Goal: Browse casually: Explore the website without a specific task or goal

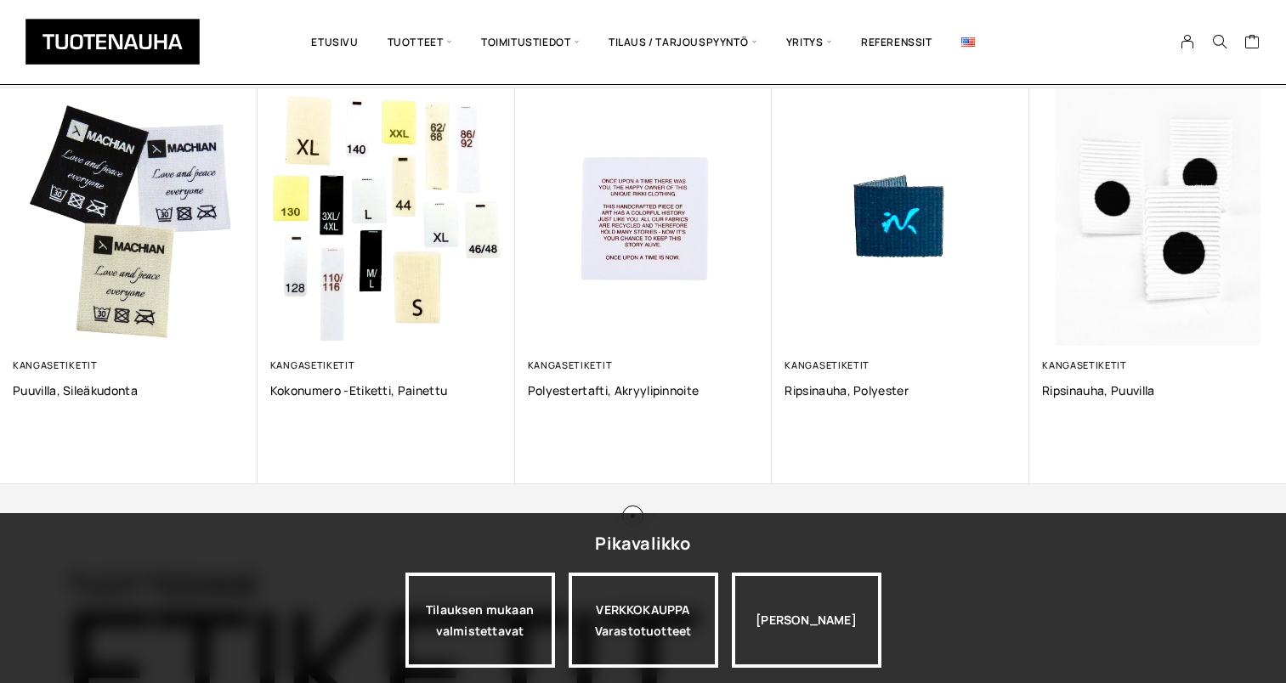
scroll to position [1206, 0]
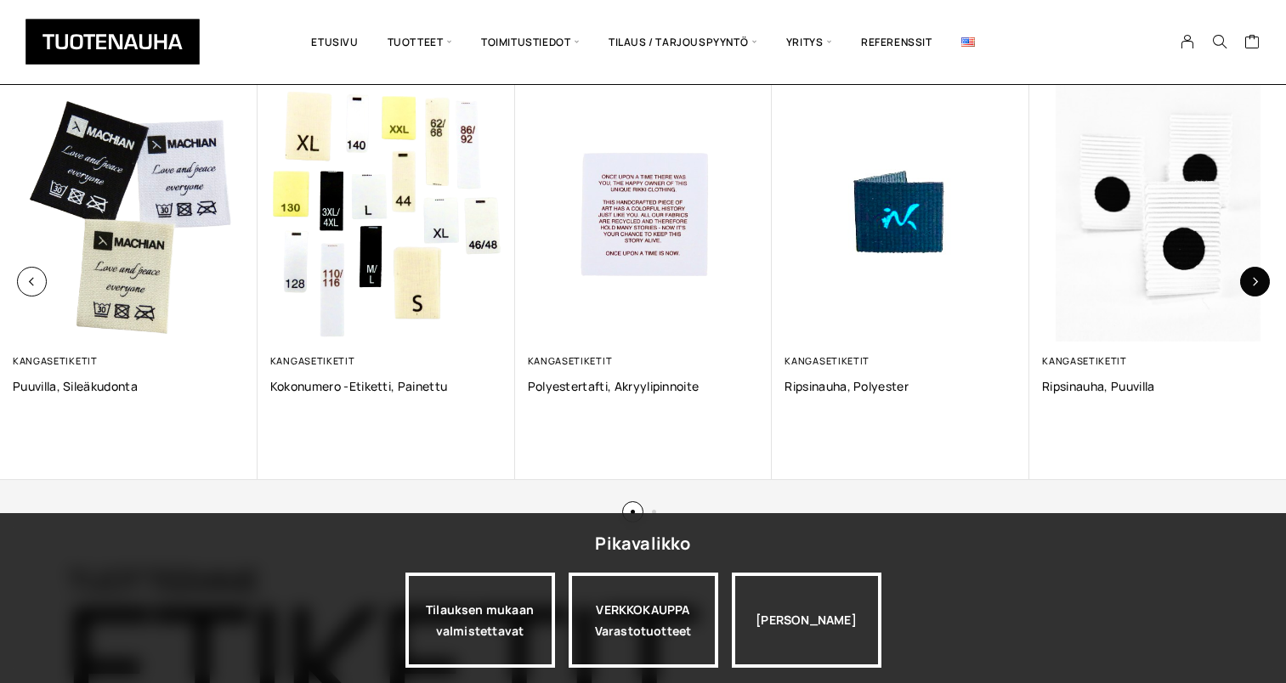
click at [1251, 277] on icon "button" at bounding box center [1254, 281] width 9 height 9
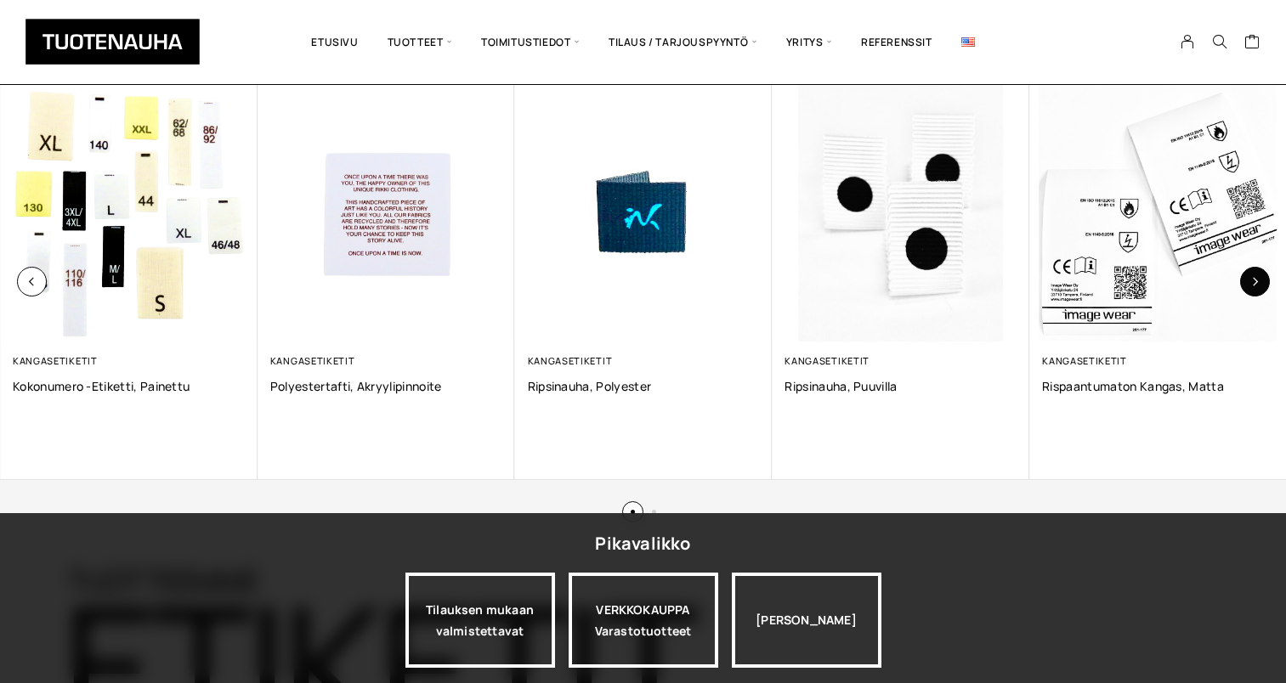
click at [1251, 277] on icon "button" at bounding box center [1254, 281] width 9 height 9
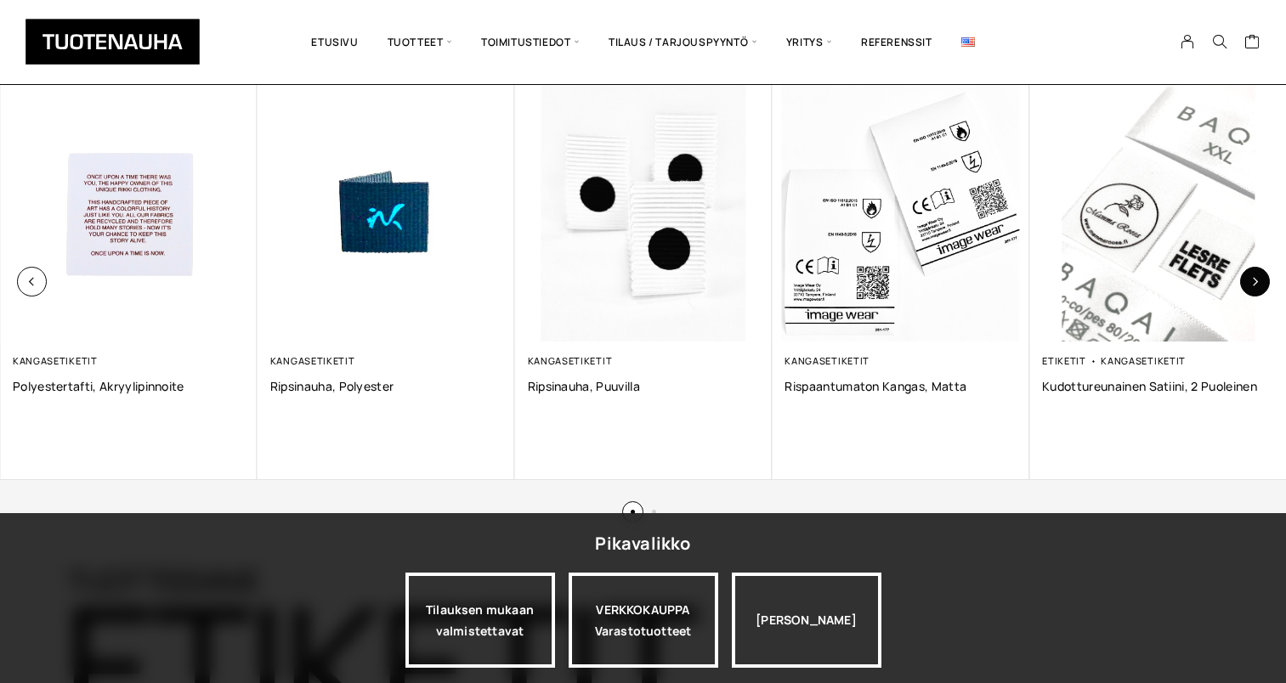
click at [1251, 277] on icon "button" at bounding box center [1254, 281] width 9 height 9
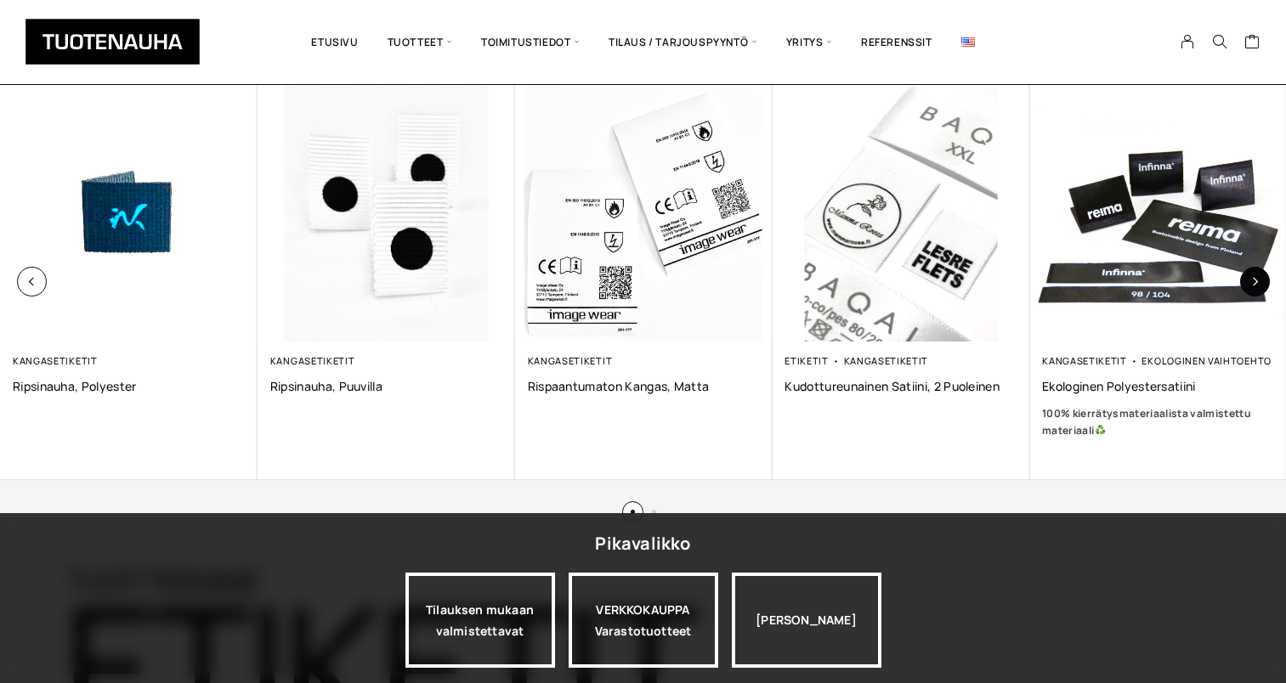
click at [1251, 277] on icon "button" at bounding box center [1254, 281] width 9 height 9
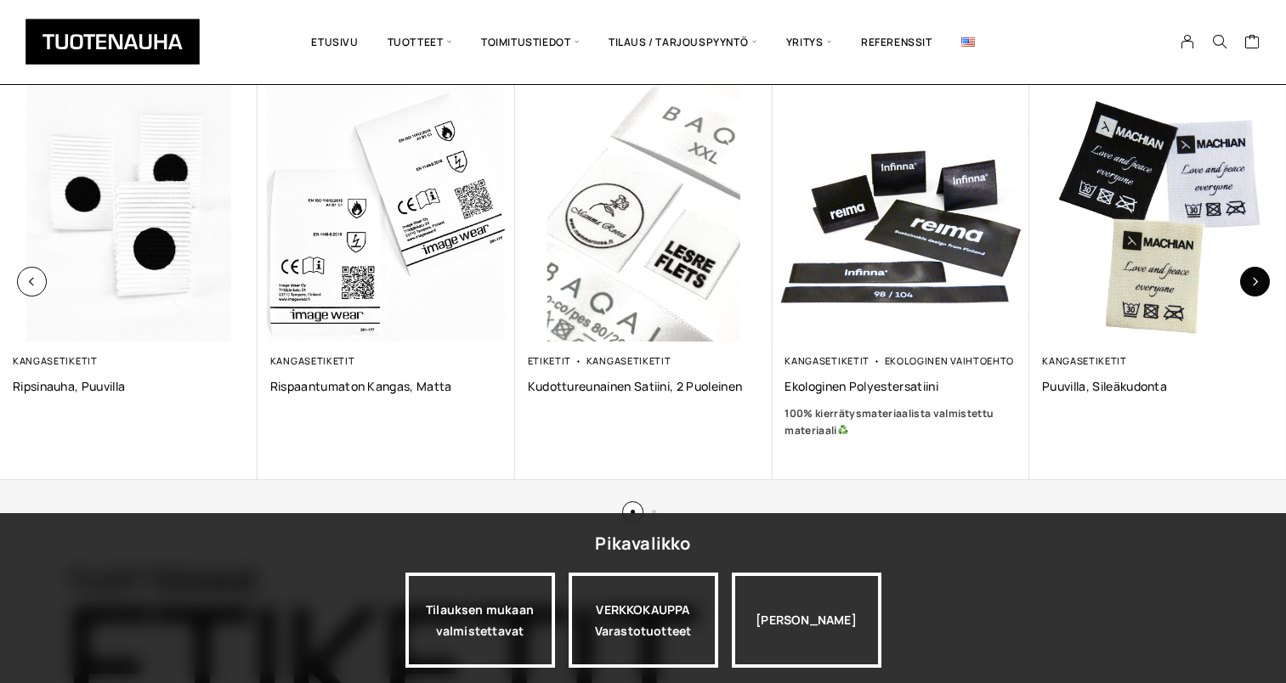
click at [1251, 277] on icon "button" at bounding box center [1254, 281] width 9 height 9
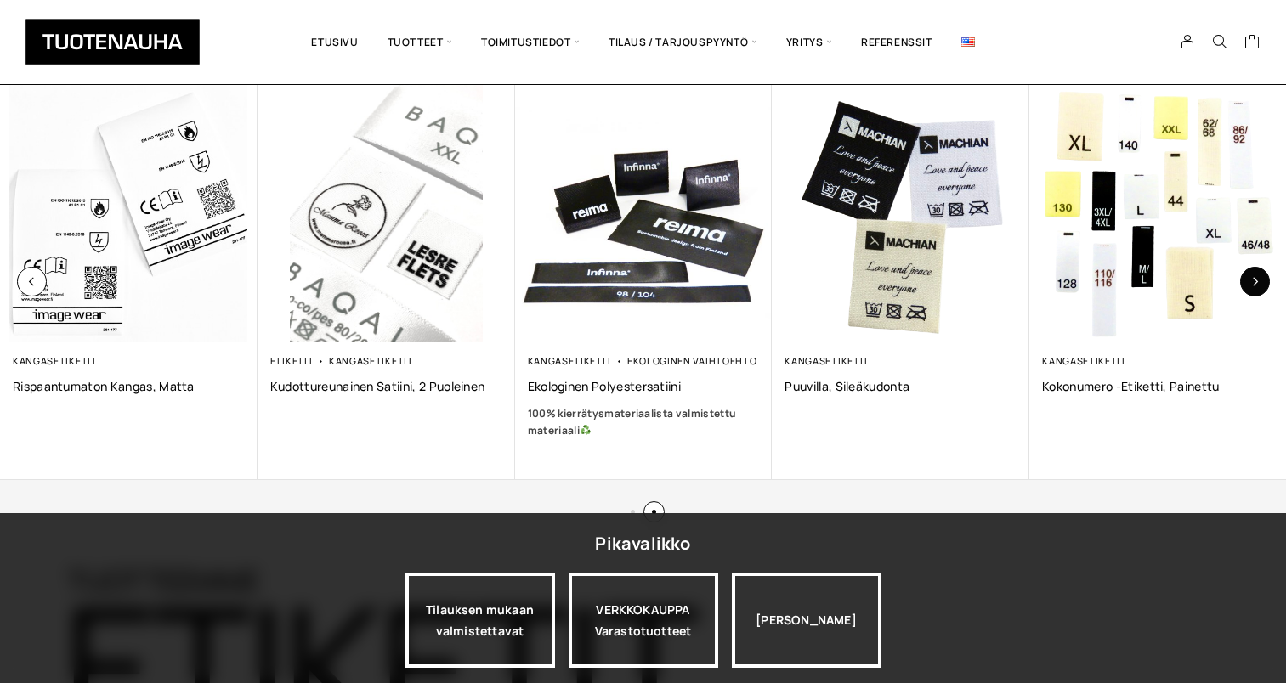
click at [1251, 277] on icon "button" at bounding box center [1254, 281] width 9 height 9
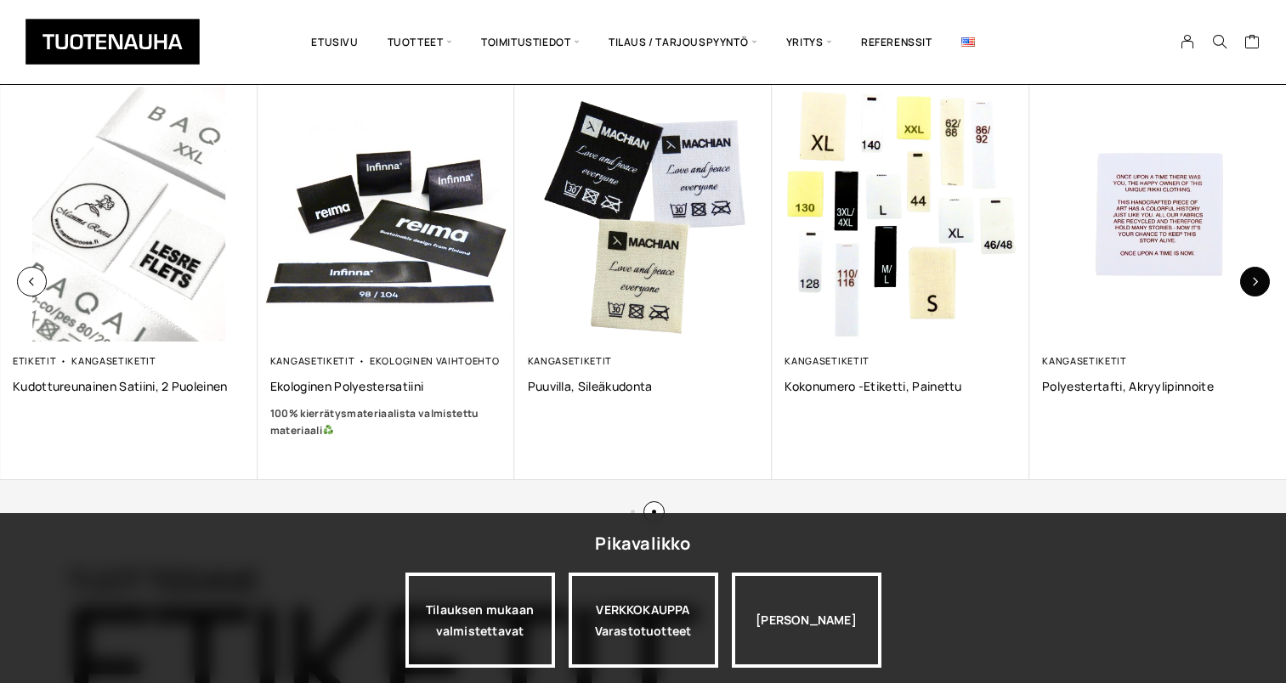
click at [1251, 277] on icon "button" at bounding box center [1254, 281] width 9 height 9
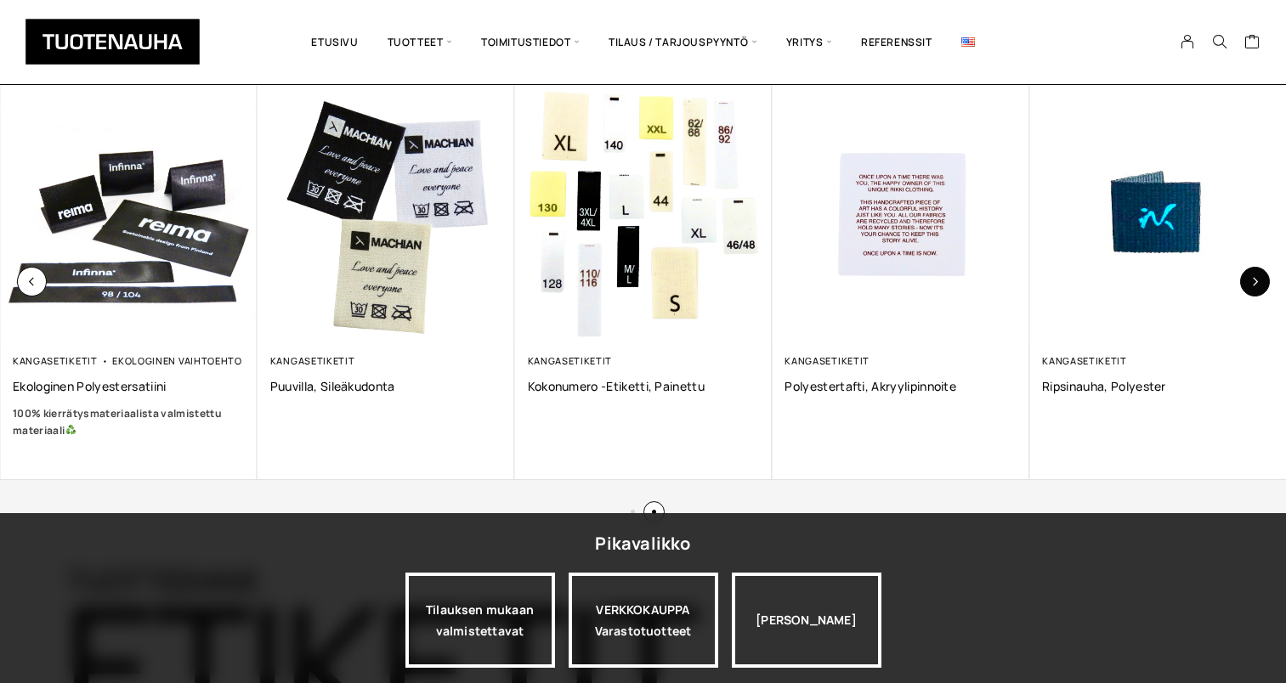
click at [1251, 277] on icon "button" at bounding box center [1254, 281] width 9 height 9
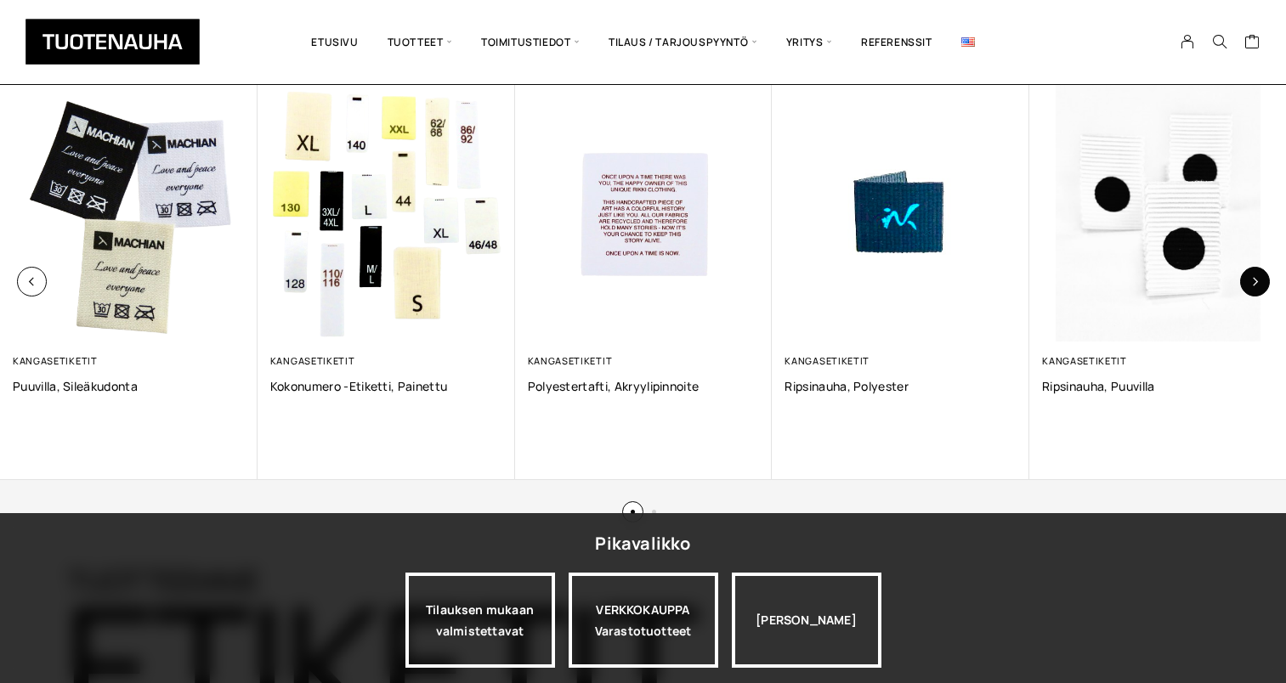
click at [1251, 277] on icon "button" at bounding box center [1254, 281] width 9 height 9
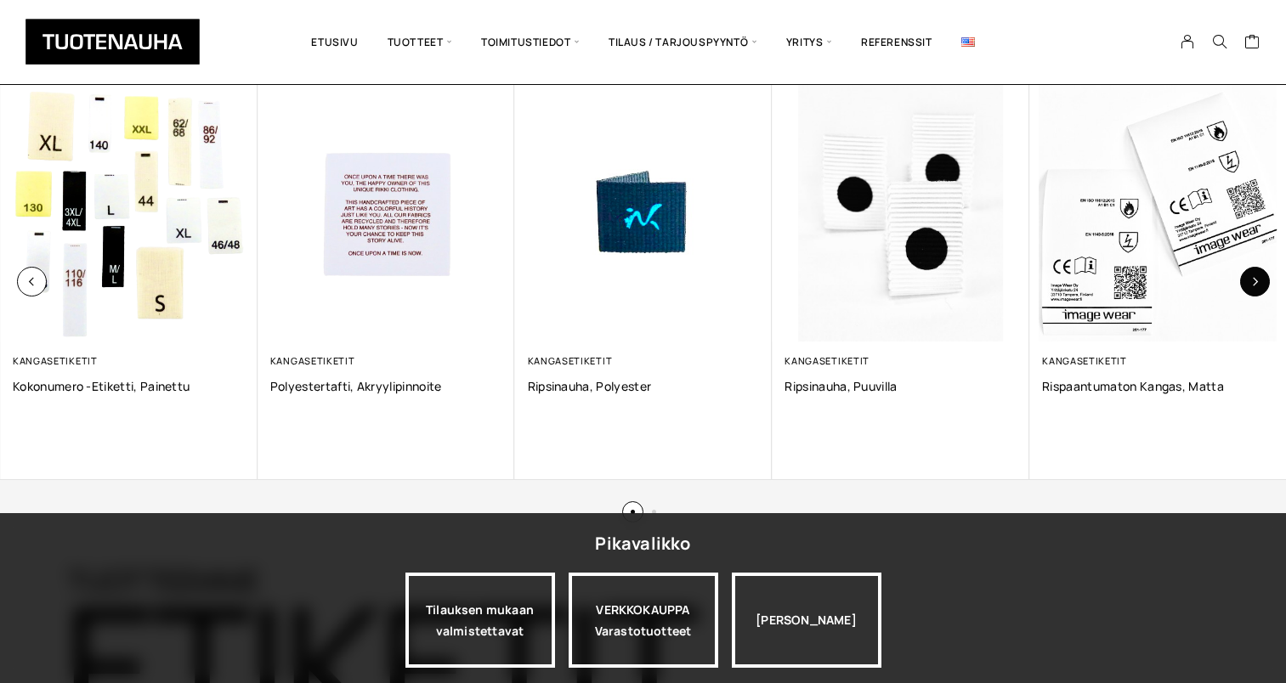
click at [1251, 277] on icon "button" at bounding box center [1254, 281] width 9 height 9
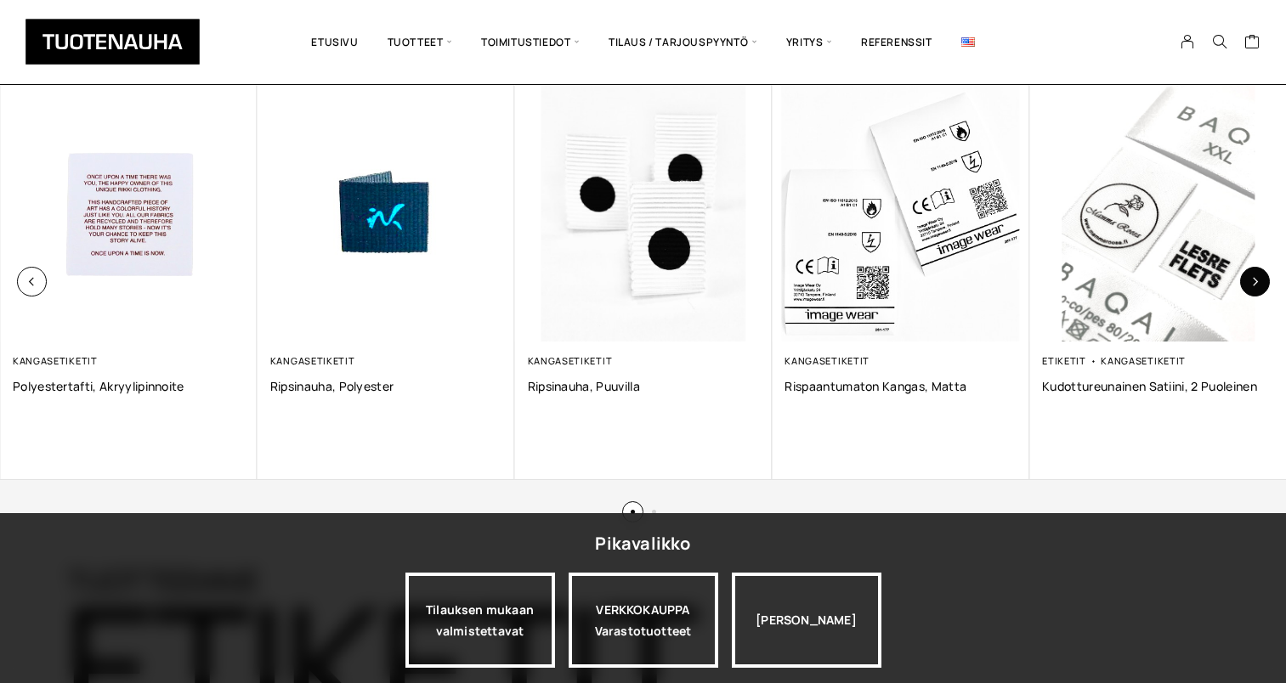
click at [1251, 277] on icon "button" at bounding box center [1254, 281] width 9 height 9
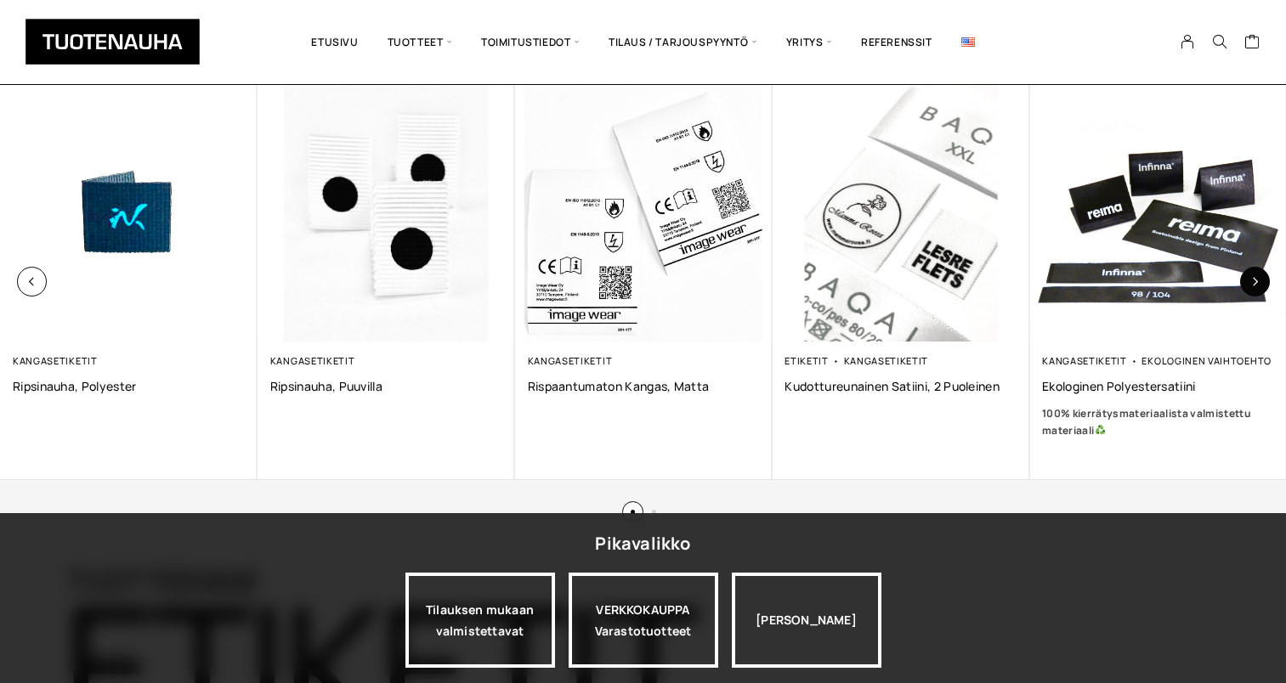
click at [1251, 277] on icon "button" at bounding box center [1254, 281] width 9 height 9
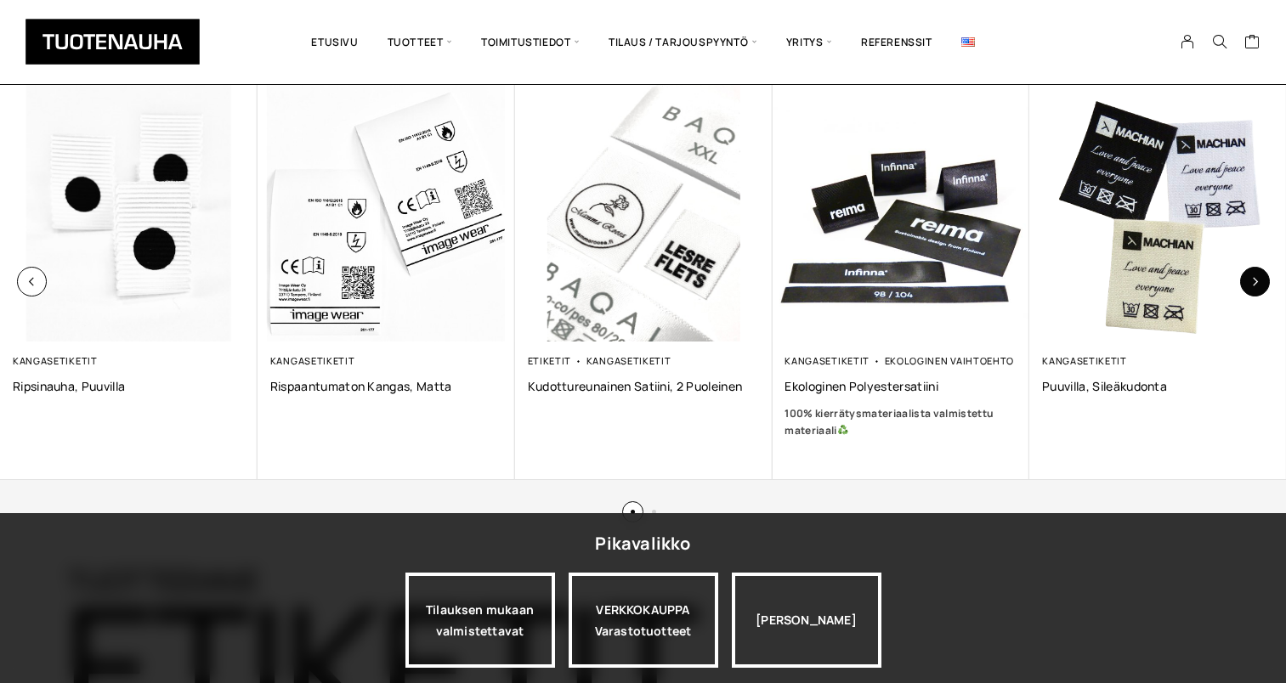
click at [1251, 277] on icon "button" at bounding box center [1254, 281] width 9 height 9
